Goal: Information Seeking & Learning: Check status

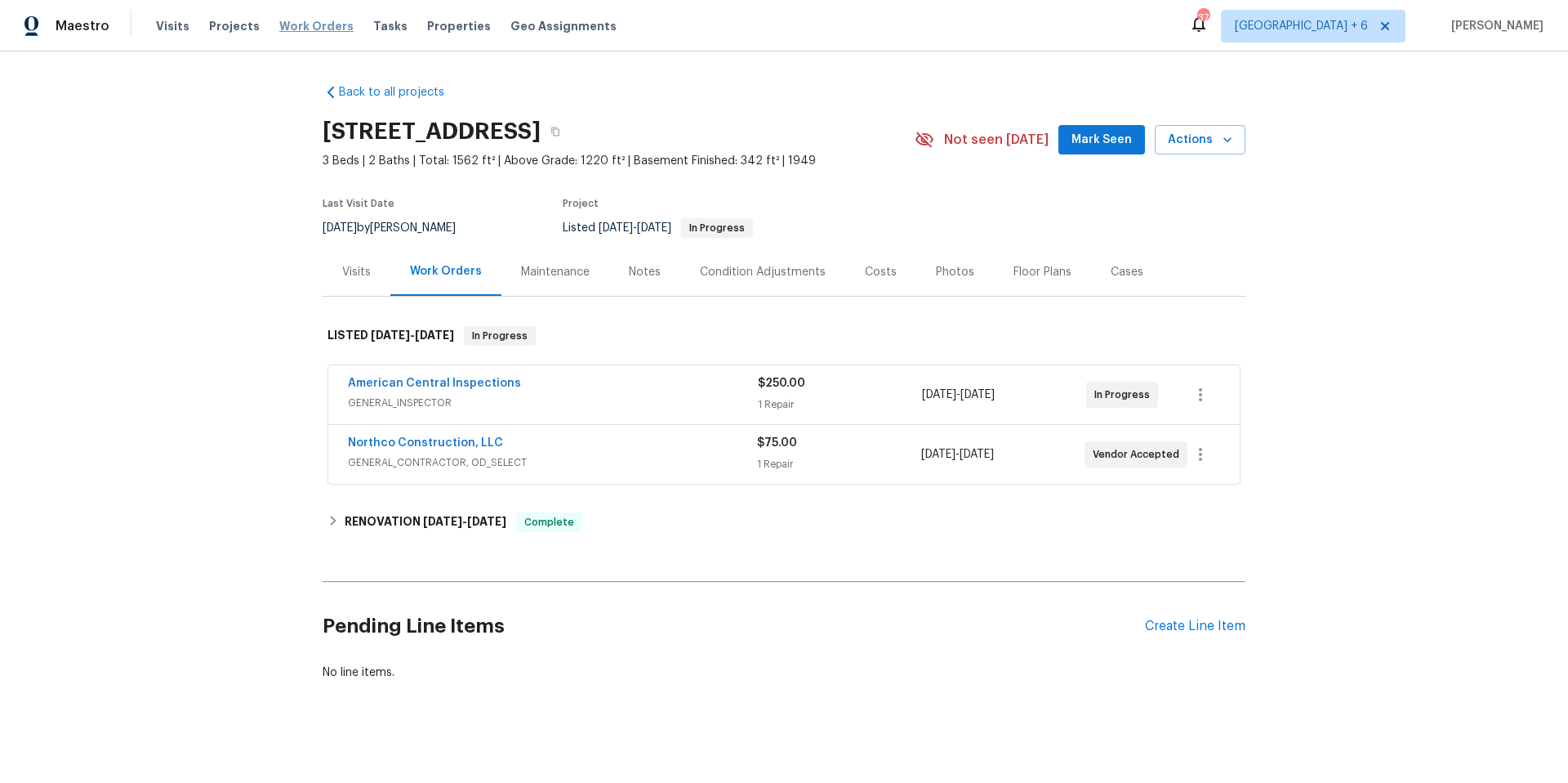
click at [309, 23] on span "Work Orders" at bounding box center [316, 26] width 74 height 17
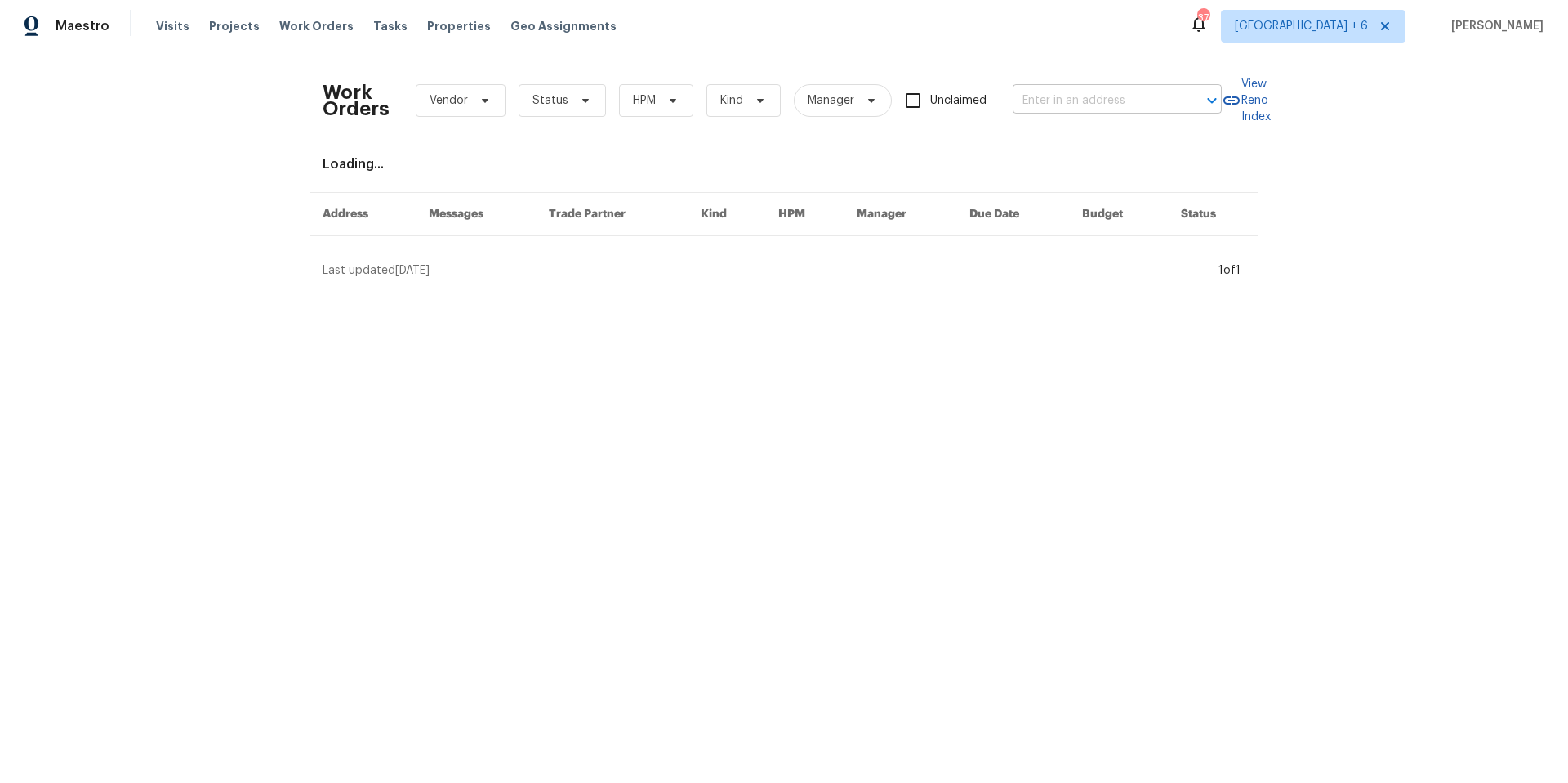
click at [1135, 100] on input "text" at bounding box center [1094, 100] width 163 height 25
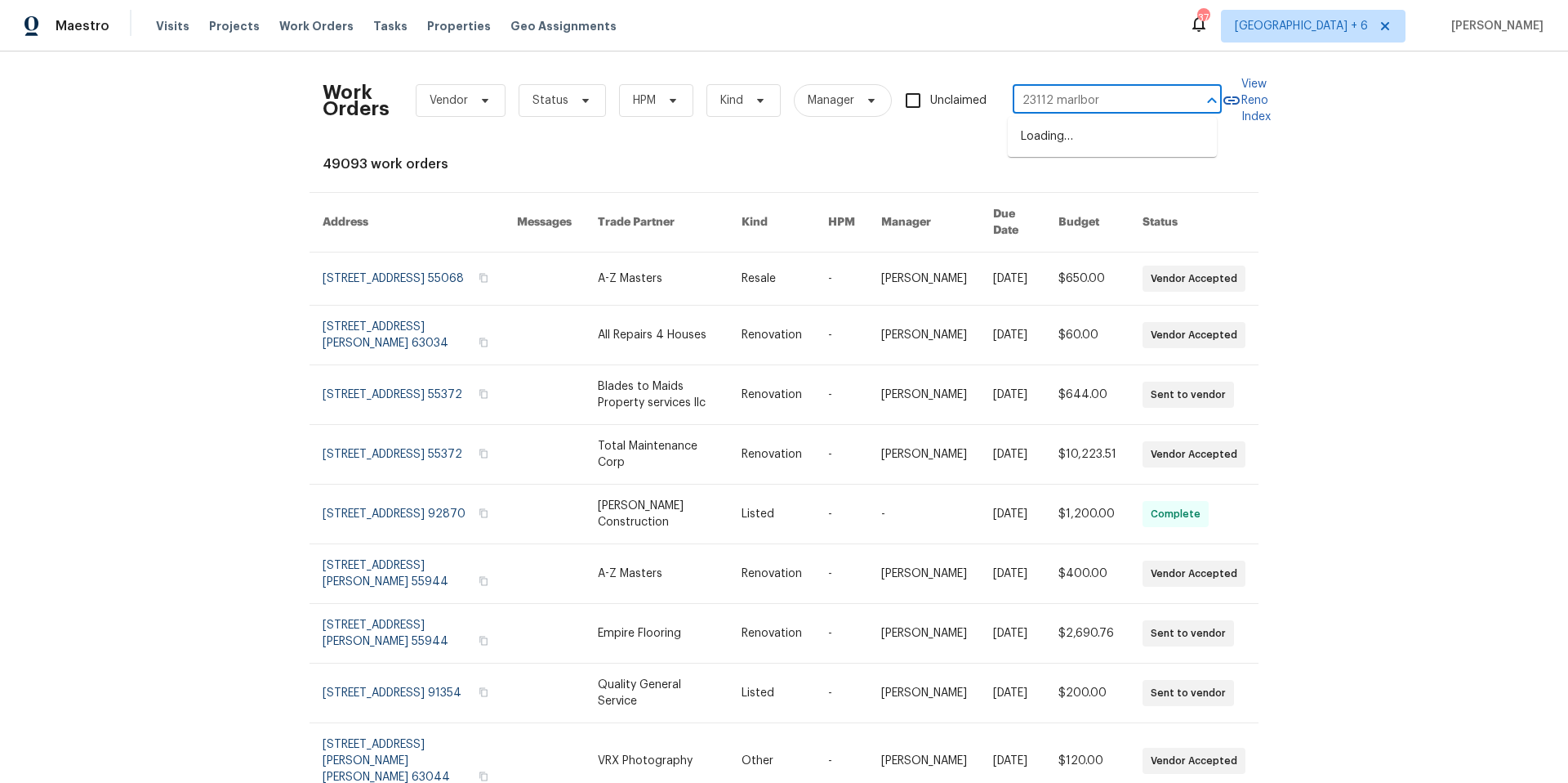
type input "23112 marlboro"
click at [1195, 144] on li "[STREET_ADDRESS]" at bounding box center [1112, 137] width 209 height 27
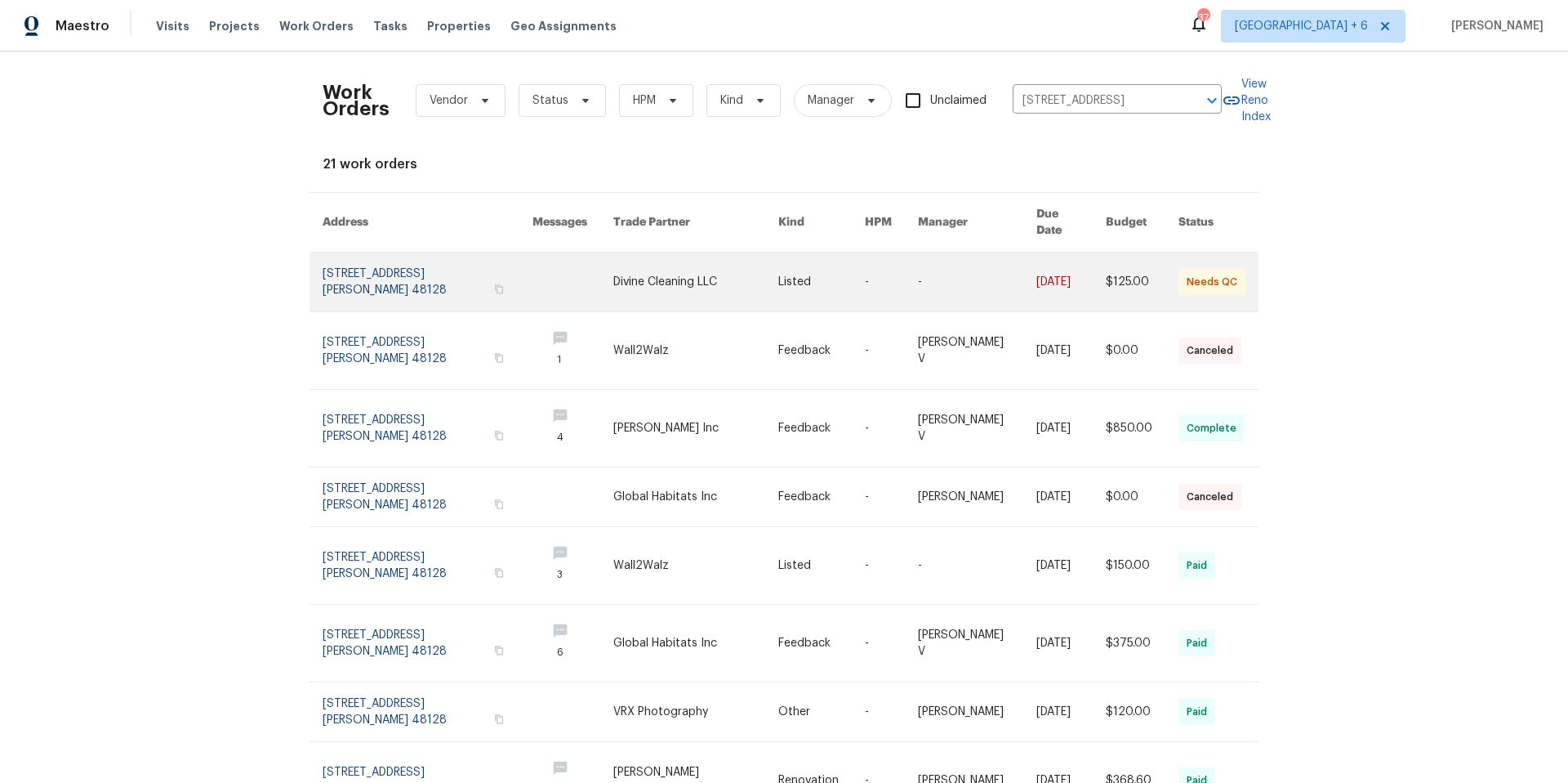
click at [390, 268] on link at bounding box center [427, 282] width 210 height 58
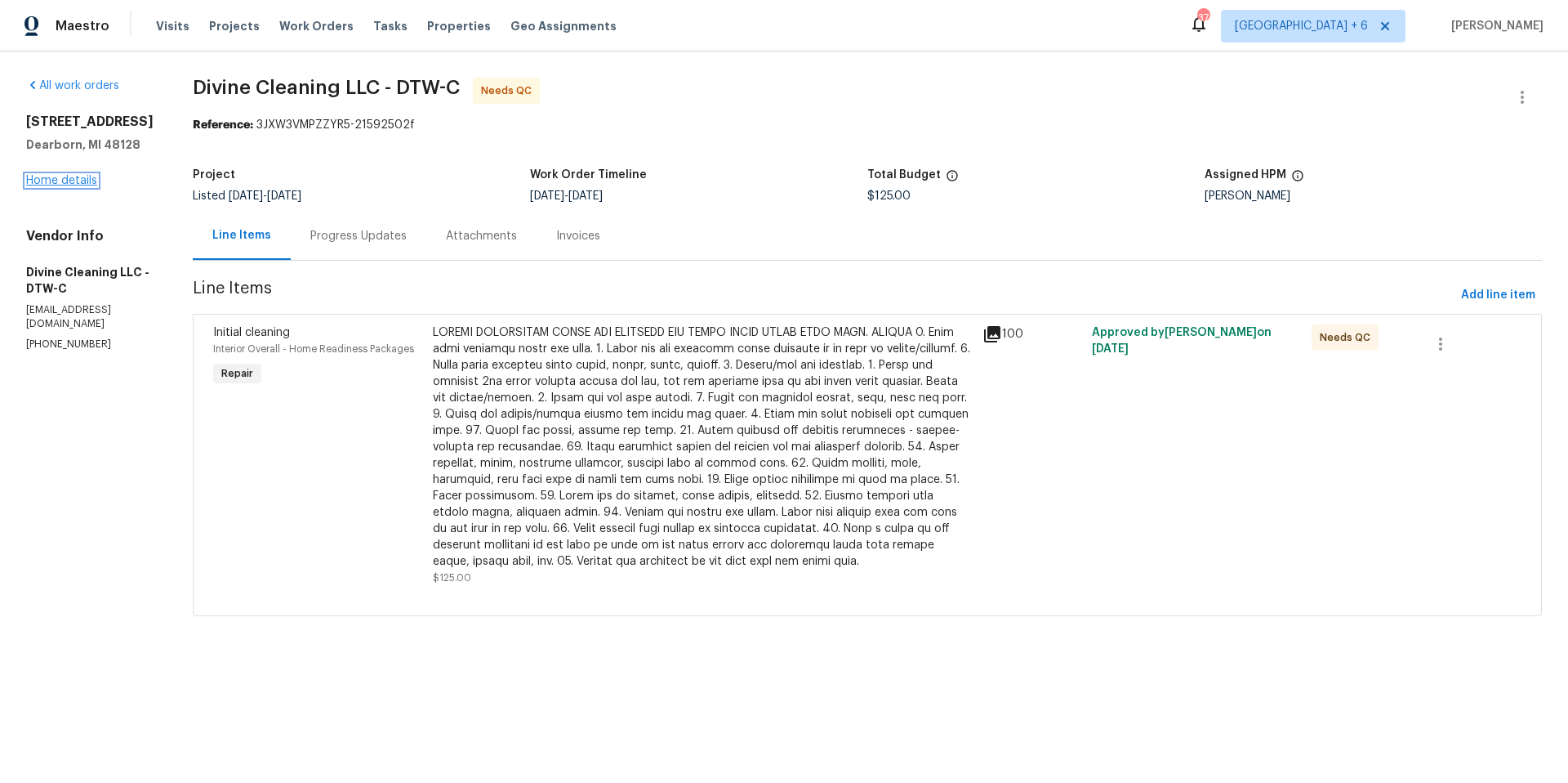
click at [45, 180] on link "Home details" at bounding box center [62, 180] width 71 height 11
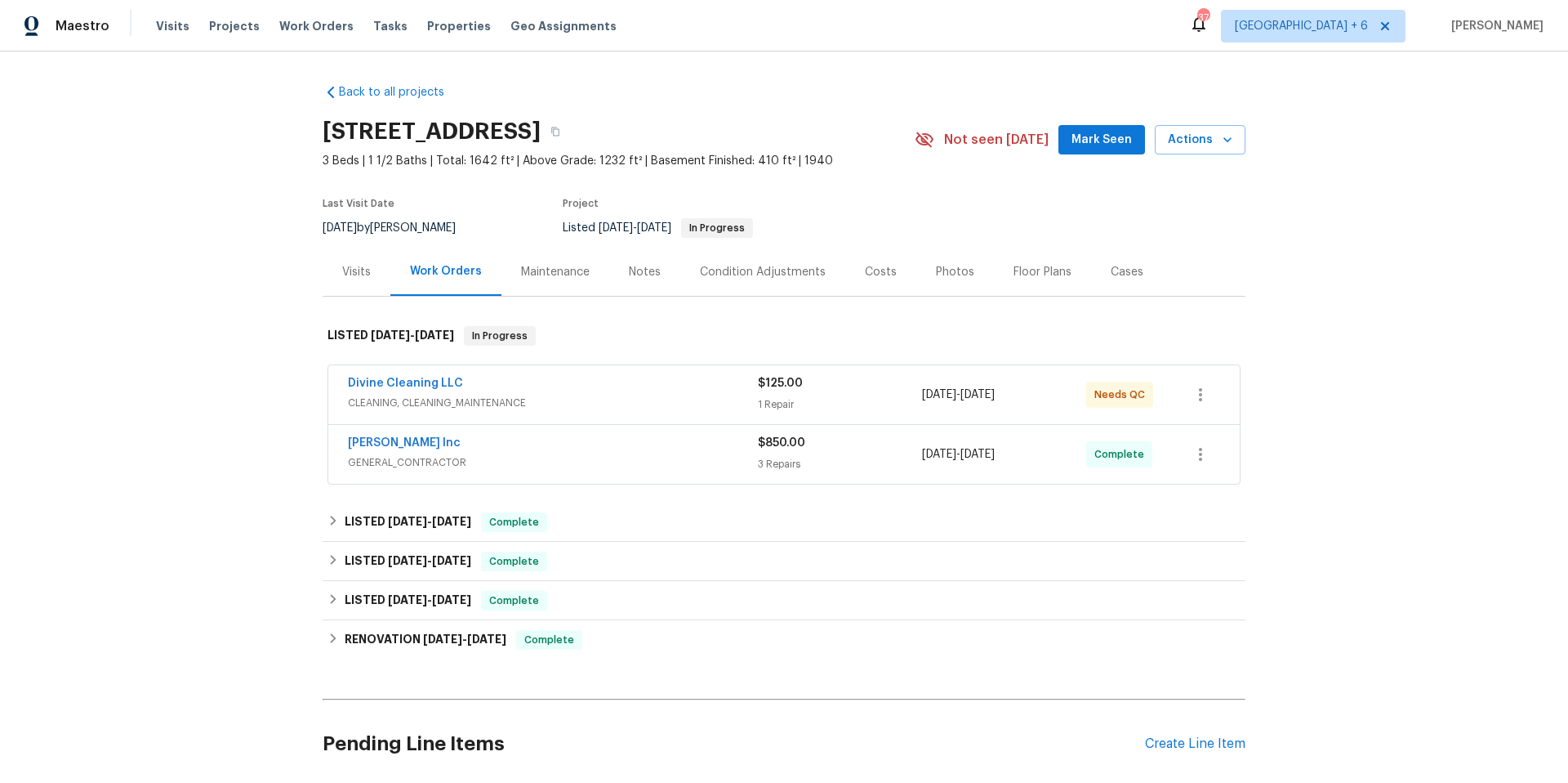
click at [348, 275] on div "Visits" at bounding box center [356, 272] width 29 height 17
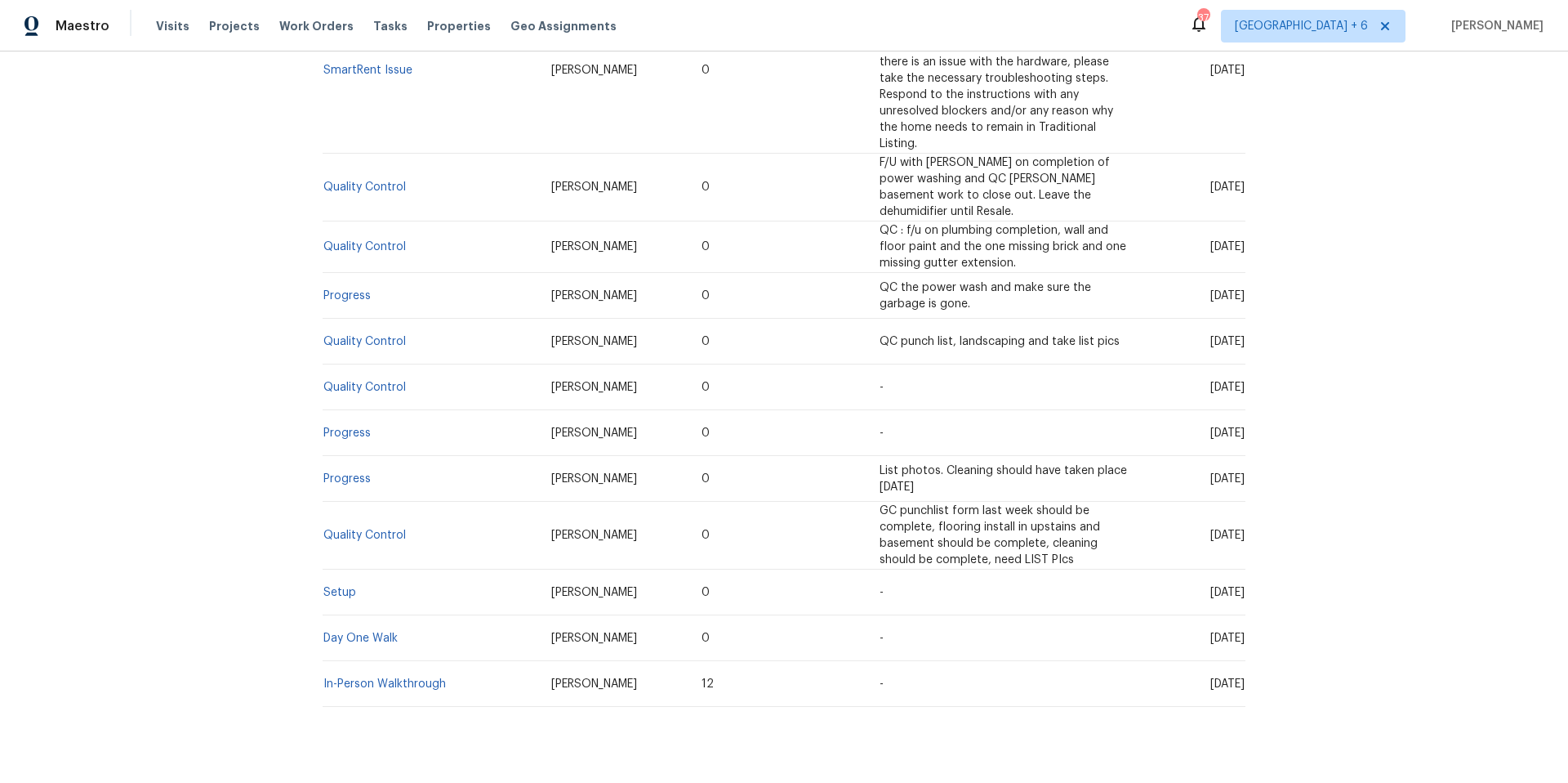
scroll to position [825, 0]
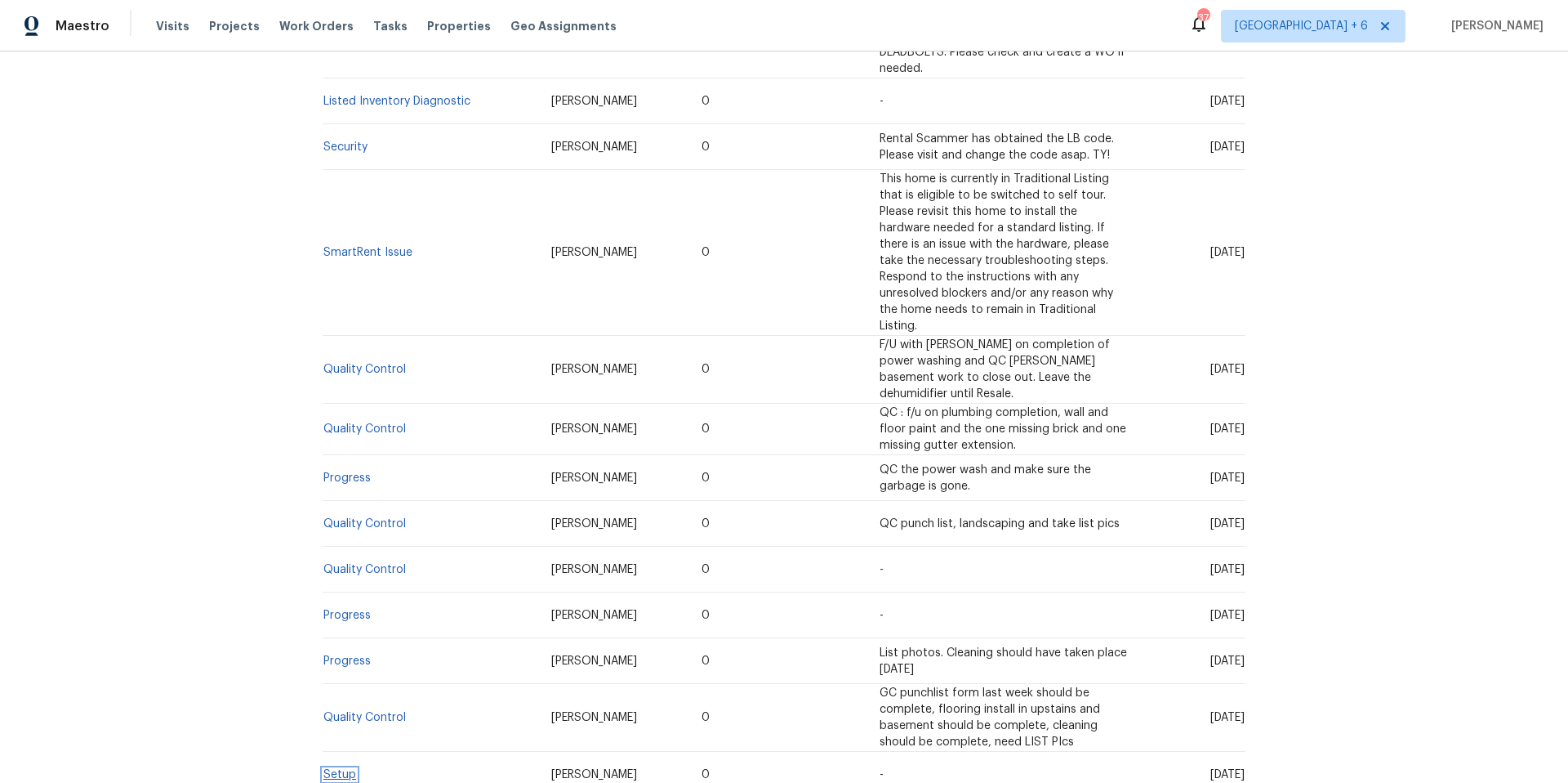
click at [341, 769] on link "Setup" at bounding box center [339, 774] width 32 height 11
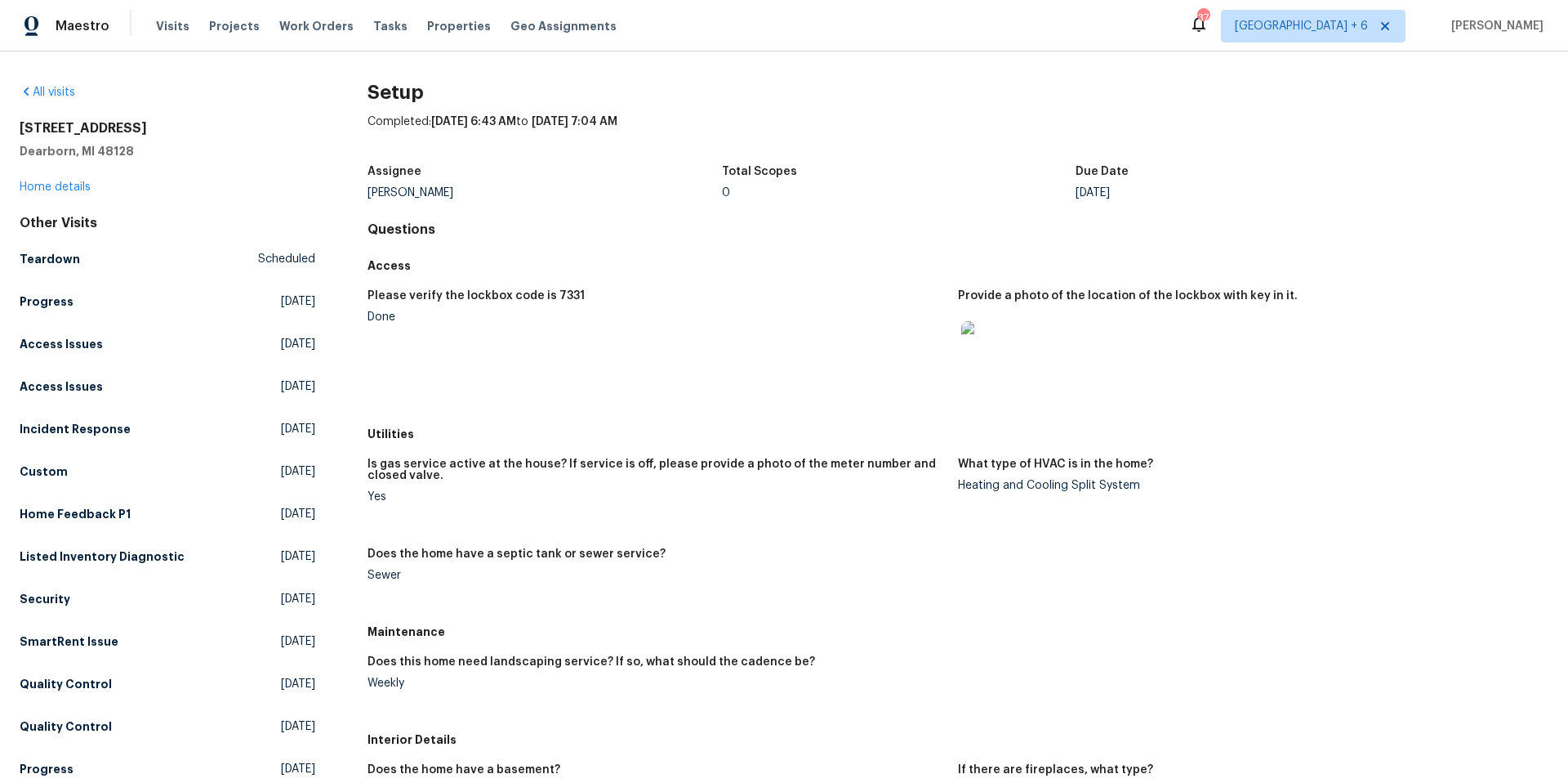
click at [981, 363] on img at bounding box center [988, 347] width 52 height 52
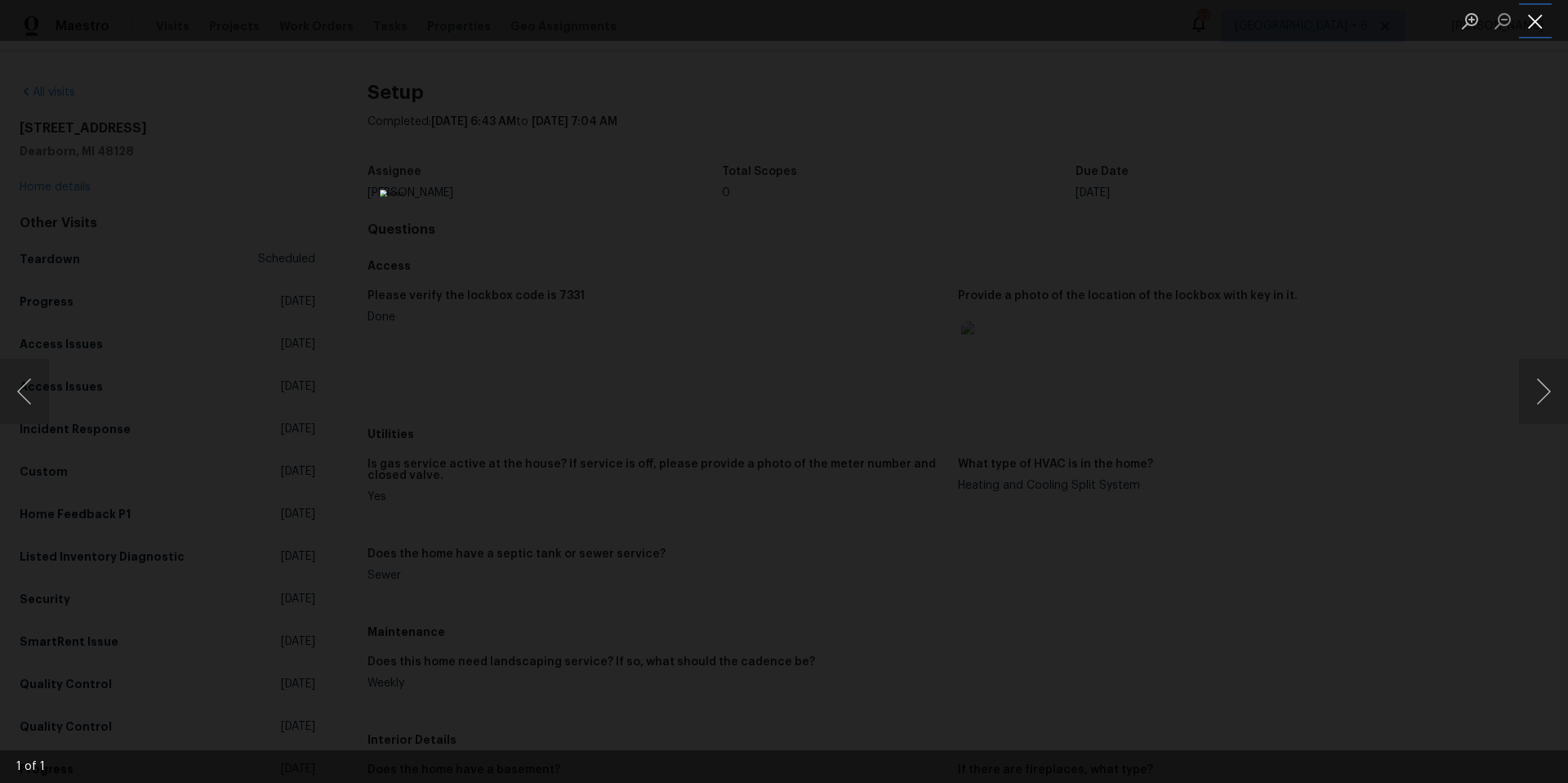
click at [1545, 23] on button "Close lightbox" at bounding box center [1535, 20] width 32 height 29
